Goal: Navigation & Orientation: Find specific page/section

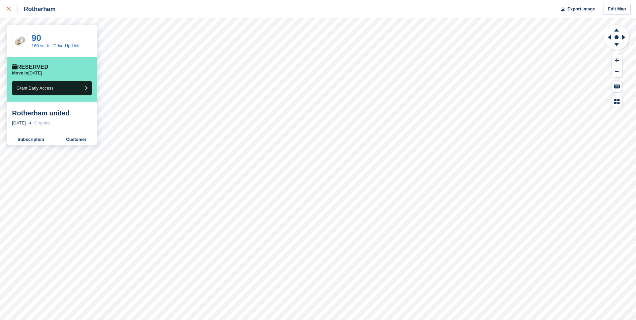
click at [9, 8] on icon at bounding box center [9, 9] width 4 height 4
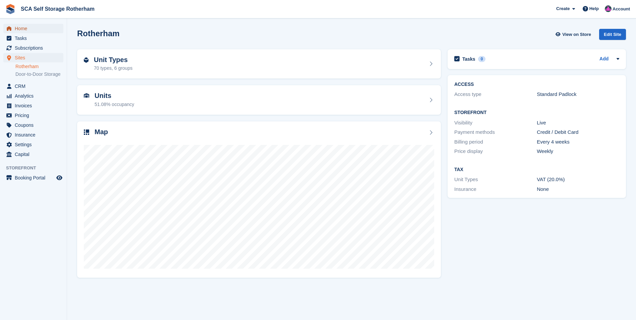
click at [30, 29] on span "Home" at bounding box center [35, 28] width 40 height 9
click at [31, 33] on span "Home" at bounding box center [35, 28] width 40 height 9
